Goal: Task Accomplishment & Management: Manage account settings

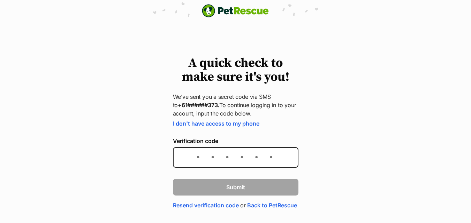
click at [309, 201] on div "A quick check to make sure it's you! We’ve sent you a secret code via SMS to +6…" at bounding box center [235, 132] width 471 height 153
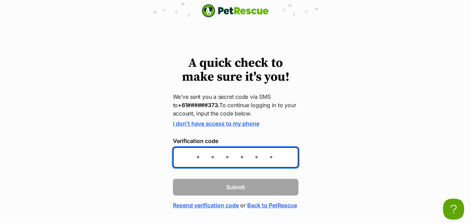
click at [179, 159] on input "Verification code" at bounding box center [235, 157] width 125 height 21
type input "143984"
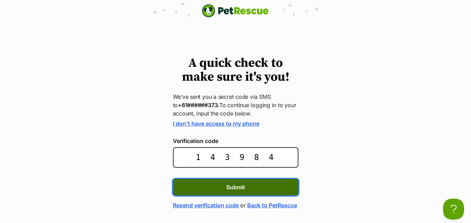
click at [214, 184] on button "Submit" at bounding box center [235, 187] width 125 height 17
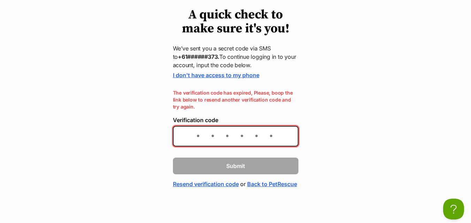
scroll to position [60, 0]
click at [194, 180] on link "Resend verification code" at bounding box center [206, 184] width 66 height 8
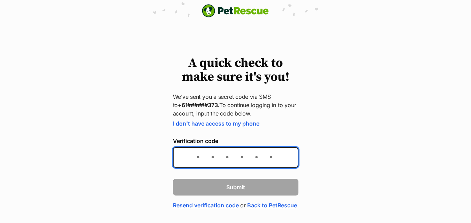
click at [188, 154] on input "Verification code" at bounding box center [235, 157] width 125 height 21
type input "452912"
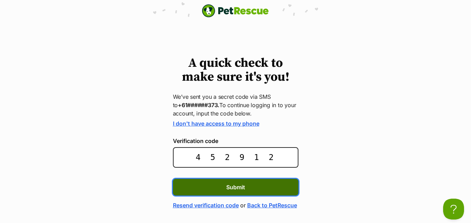
click at [220, 182] on button "Submit" at bounding box center [235, 187] width 125 height 17
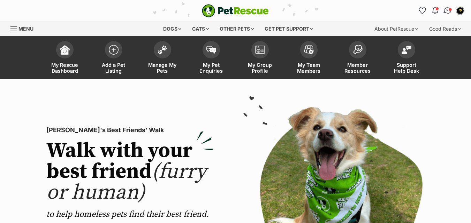
click at [448, 9] on img "Conversations" at bounding box center [447, 10] width 9 height 9
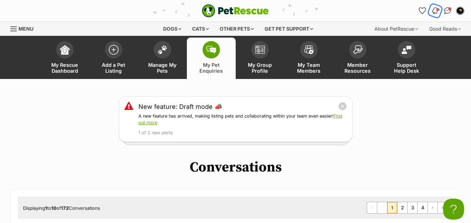
click at [436, 7] on img "Notifications" at bounding box center [435, 11] width 8 height 8
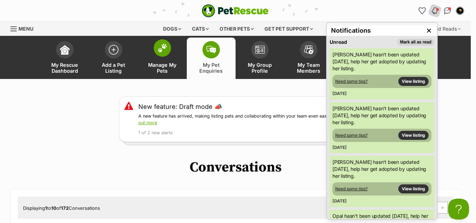
click at [159, 53] on span at bounding box center [162, 47] width 17 height 17
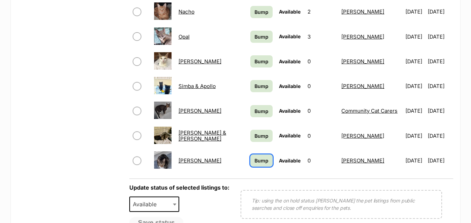
click at [254, 161] on span "Bump" at bounding box center [261, 160] width 14 height 7
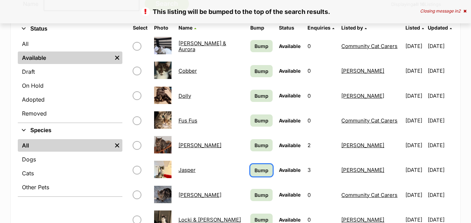
scroll to position [223, 0]
click at [254, 169] on span "Bump" at bounding box center [261, 170] width 14 height 7
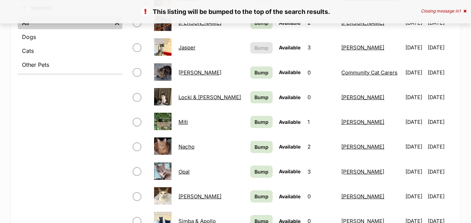
scroll to position [411, 0]
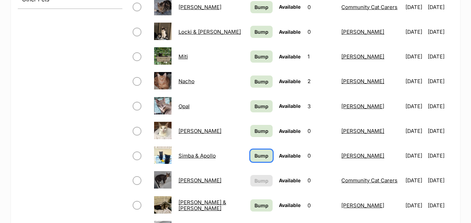
click at [254, 153] on span "Bump" at bounding box center [261, 155] width 14 height 7
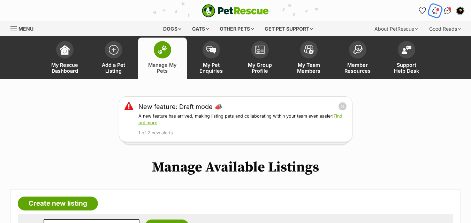
click at [436, 10] on img "Notifications" at bounding box center [435, 11] width 8 height 8
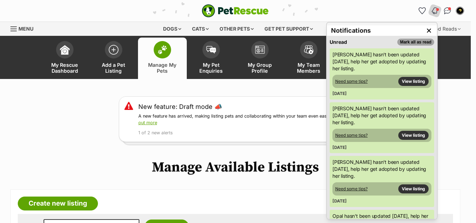
click at [411, 42] on button "Mark all as read" at bounding box center [415, 42] width 37 height 7
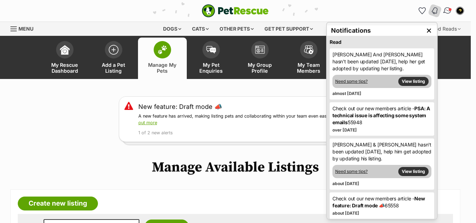
click at [446, 10] on img "Conversations" at bounding box center [447, 10] width 9 height 9
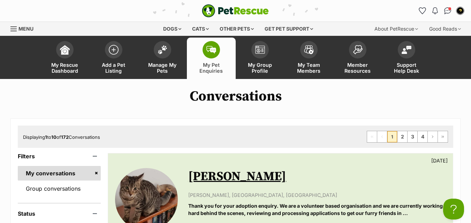
drag, startPoint x: 473, startPoint y: 32, endPoint x: 473, endPoint y: -30, distance: 62.1
